Goal: Information Seeking & Learning: Learn about a topic

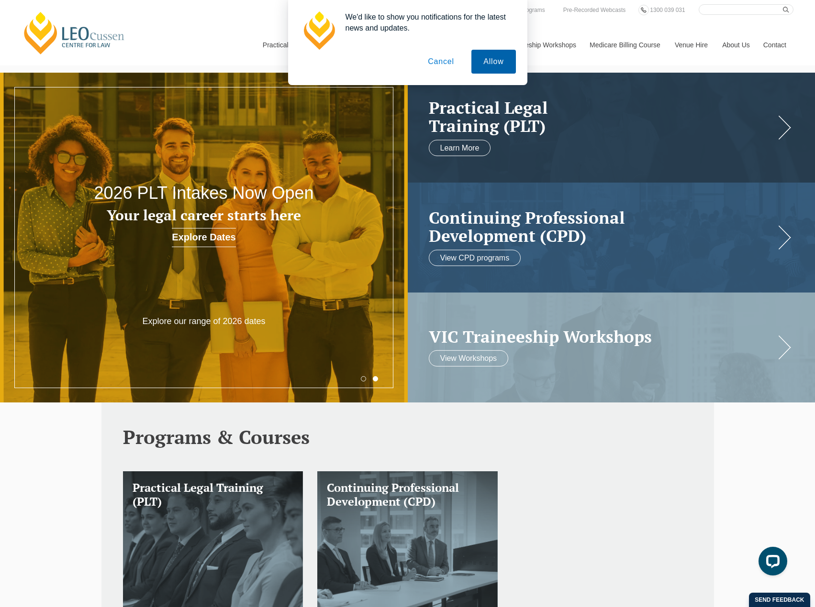
click at [496, 64] on button "Allow" at bounding box center [493, 62] width 44 height 24
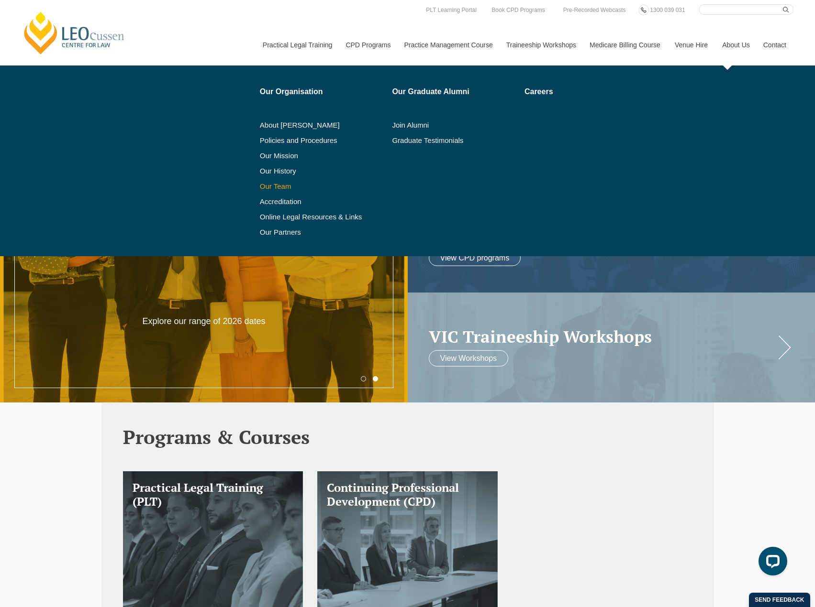
click at [286, 186] on link "Our Team" at bounding box center [323, 187] width 126 height 8
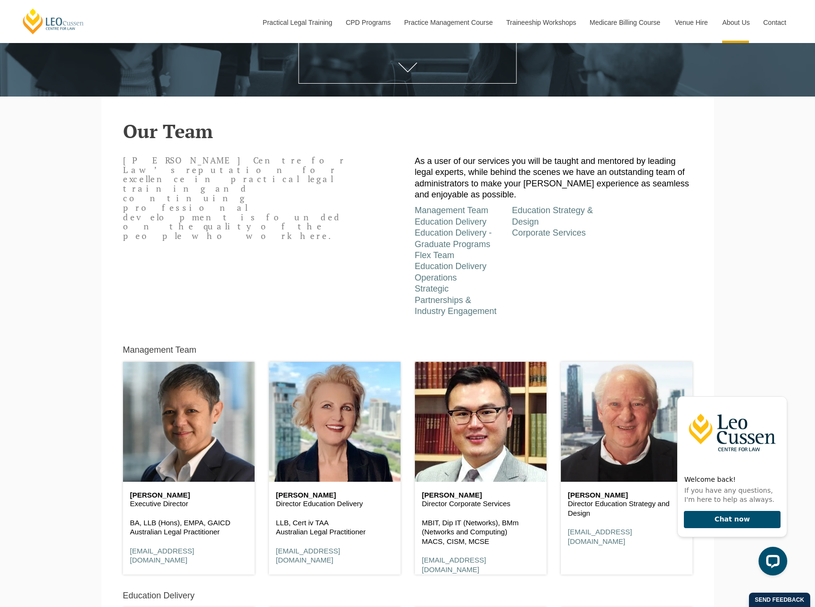
scroll to position [131, 0]
